Goal: Information Seeking & Learning: Learn about a topic

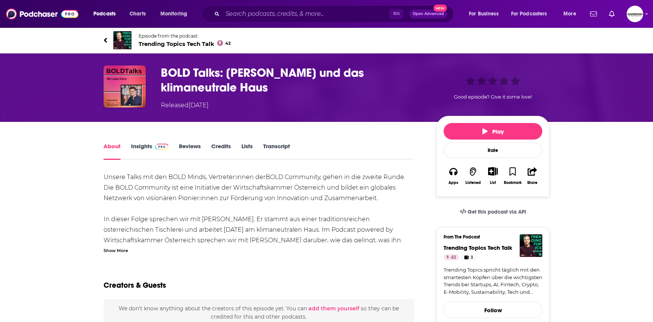
click at [137, 148] on link "Insights" at bounding box center [149, 151] width 37 height 17
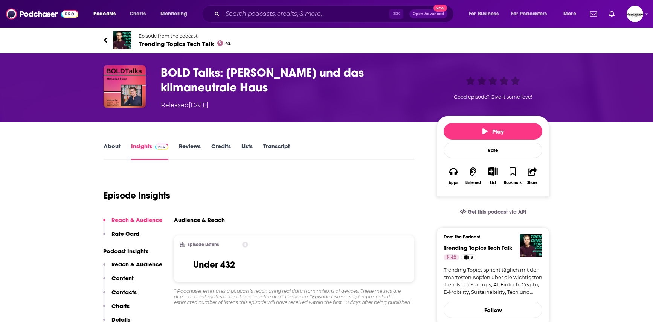
click at [110, 144] on link "About" at bounding box center [112, 151] width 17 height 17
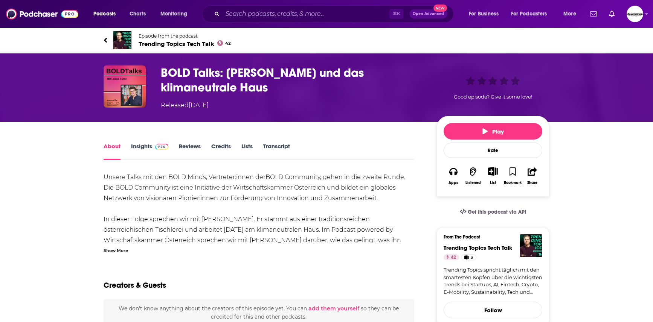
click at [107, 40] on link "Episode from the podcast Trending Topics Tech Talk 42" at bounding box center [327, 40] width 446 height 18
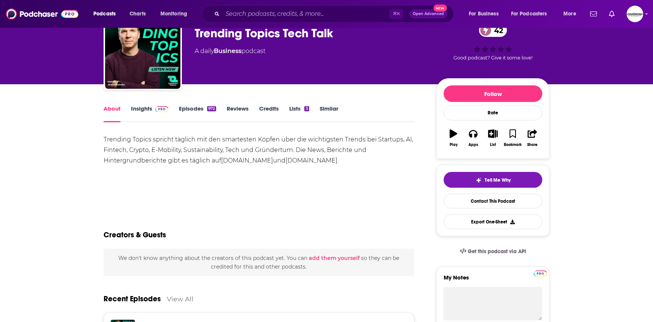
scroll to position [39, 0]
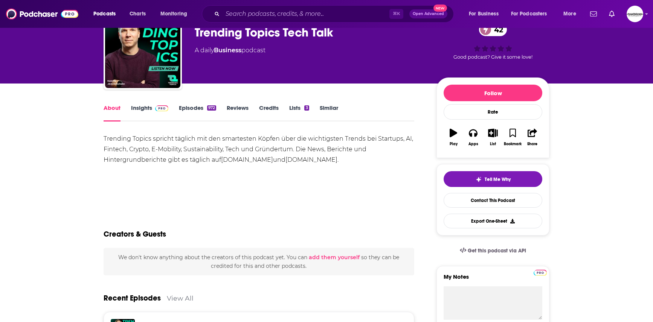
click at [195, 110] on link "Episodes 972" at bounding box center [197, 112] width 37 height 17
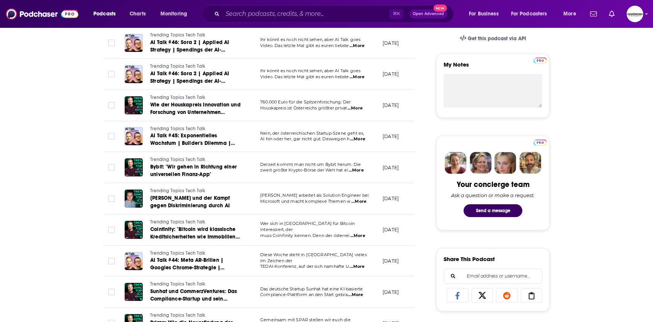
scroll to position [252, 0]
